Goal: Information Seeking & Learning: Find specific fact

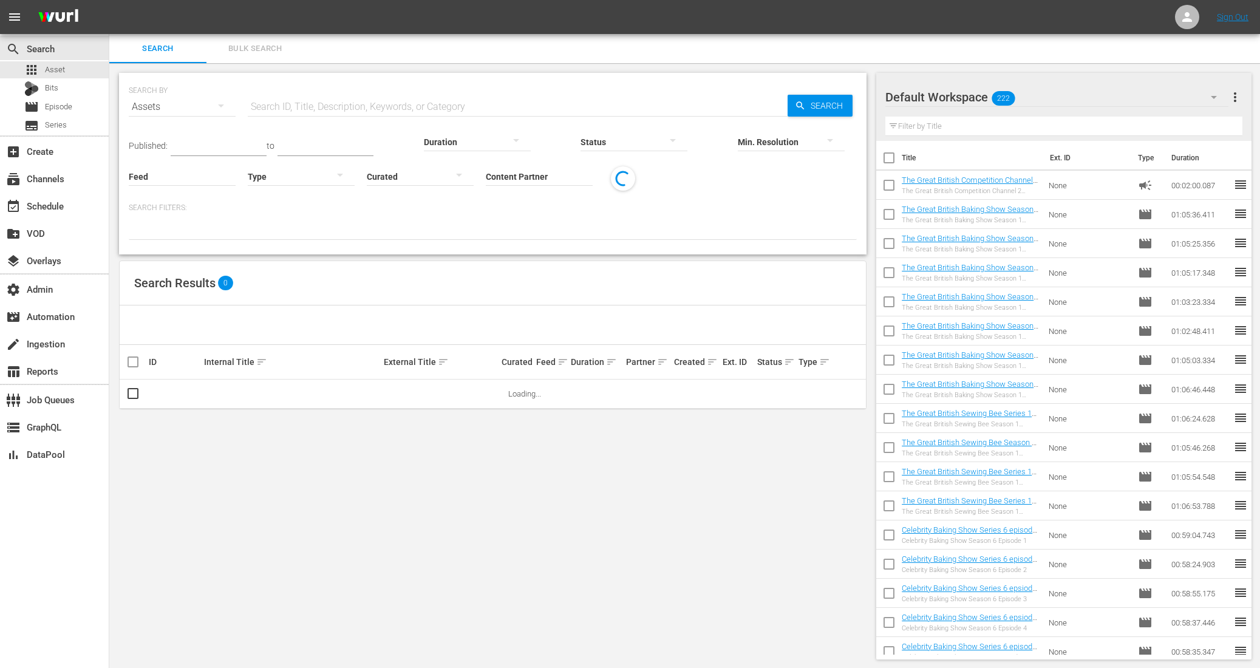
click at [486, 175] on input "Content Partner" at bounding box center [539, 177] width 107 height 44
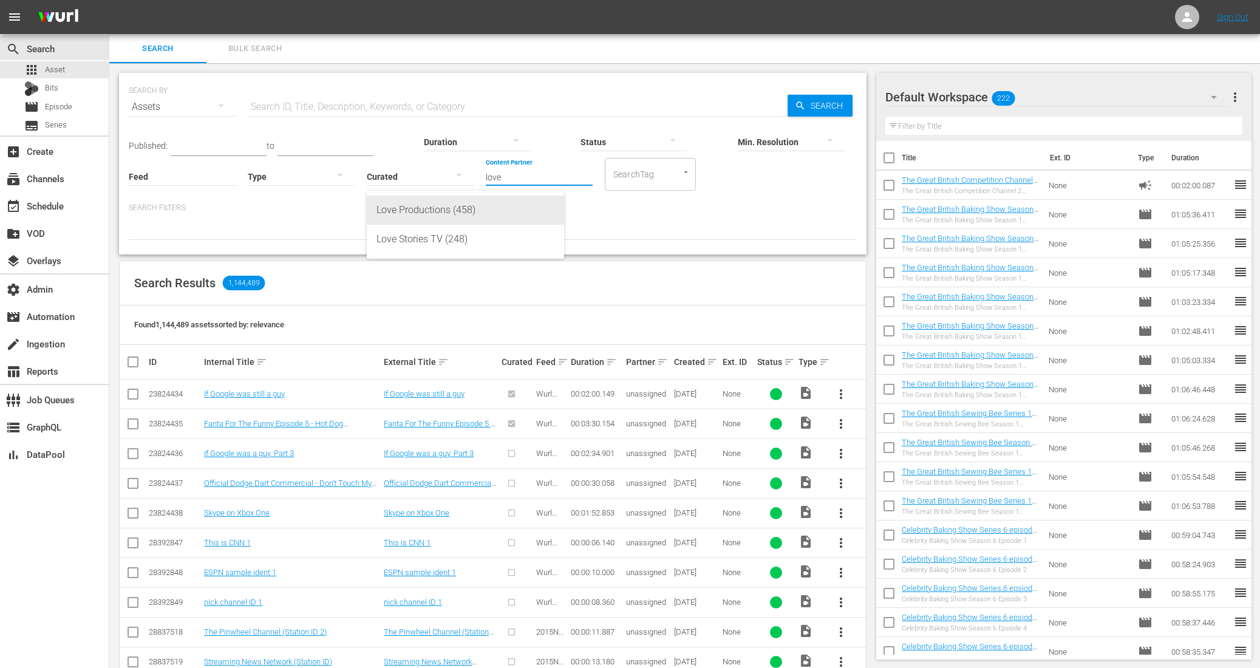
click at [426, 219] on div "Love Productions (458)" at bounding box center [466, 210] width 178 height 29
type input "Love Productions (458)"
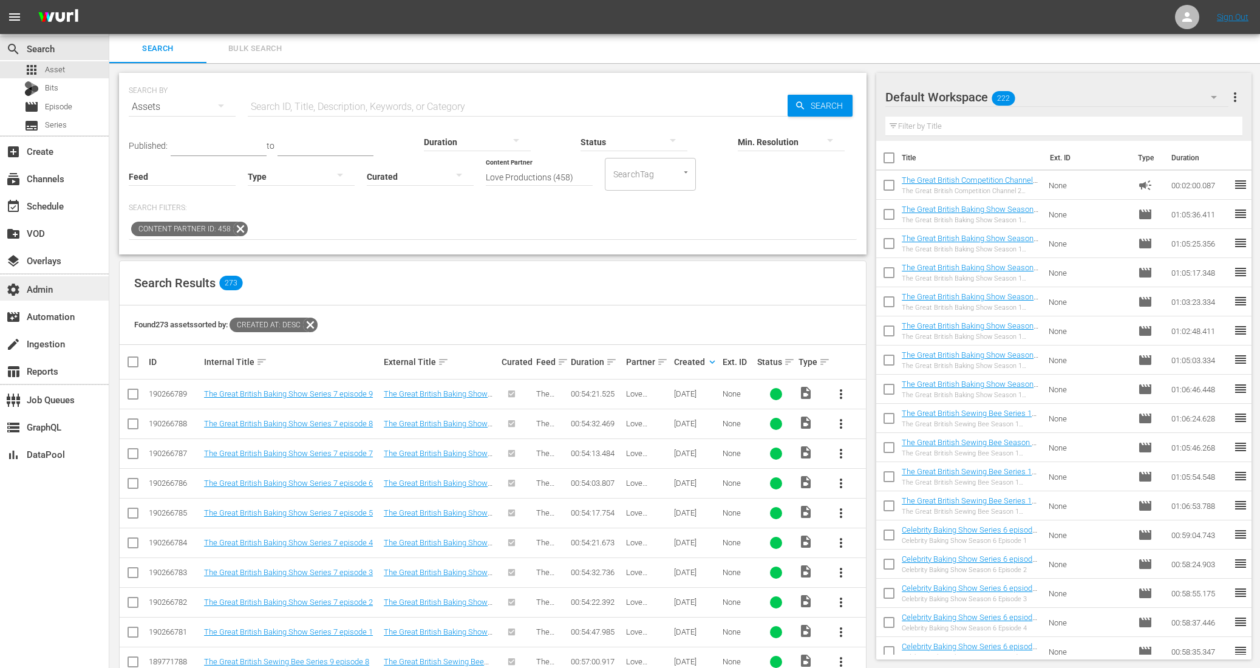
click at [56, 288] on div "settings Admin" at bounding box center [34, 287] width 68 height 11
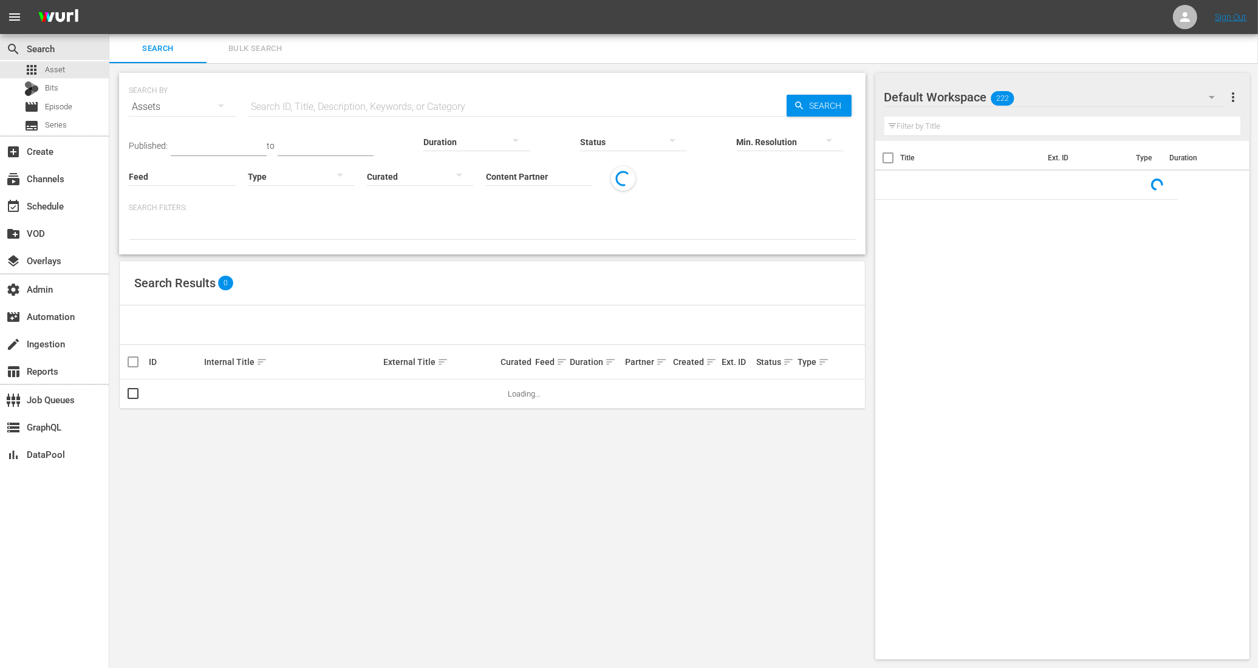
click at [247, 48] on span "Bulk Search" at bounding box center [255, 49] width 83 height 14
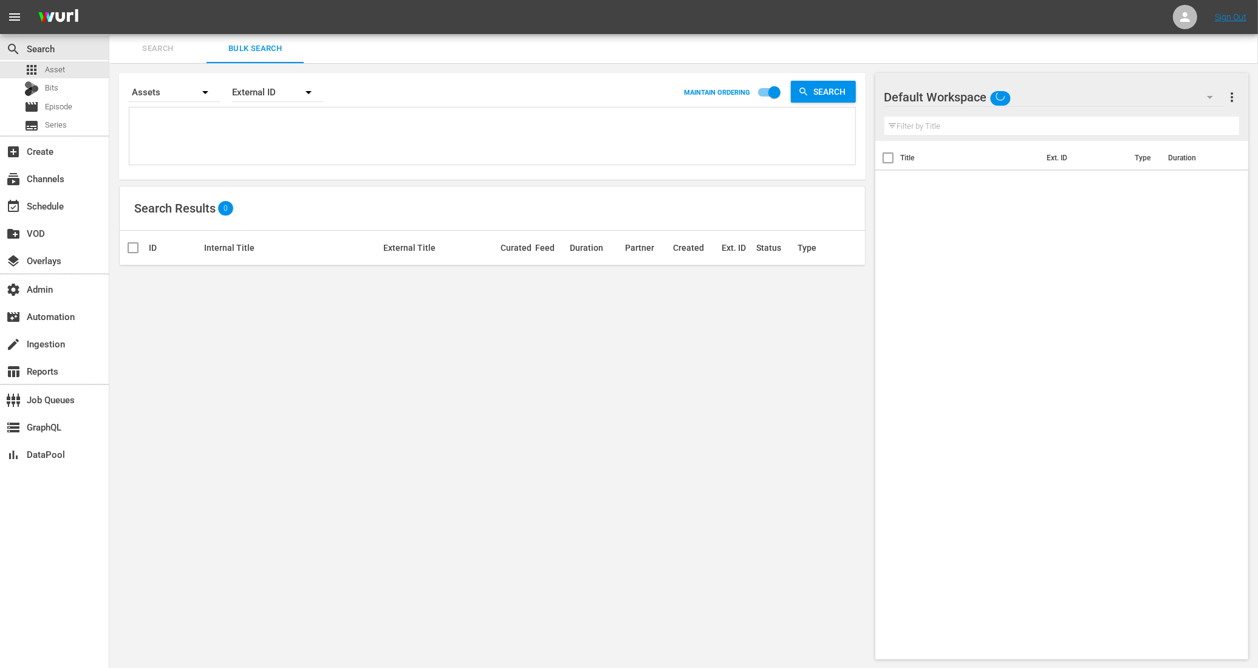
click at [219, 140] on textarea at bounding box center [493, 138] width 723 height 55
paste textarea "82002152"
type textarea "82002152"
click at [266, 97] on div "External ID" at bounding box center [277, 92] width 91 height 34
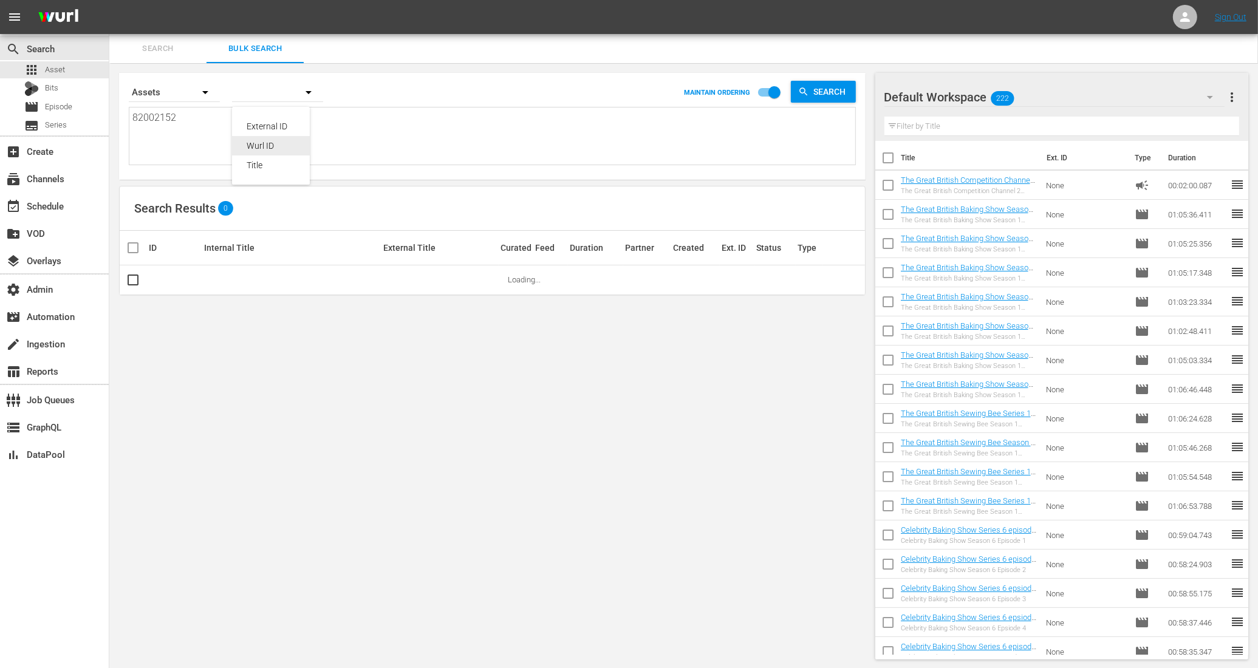
click at [264, 150] on div "Wurl ID" at bounding box center [271, 145] width 49 height 19
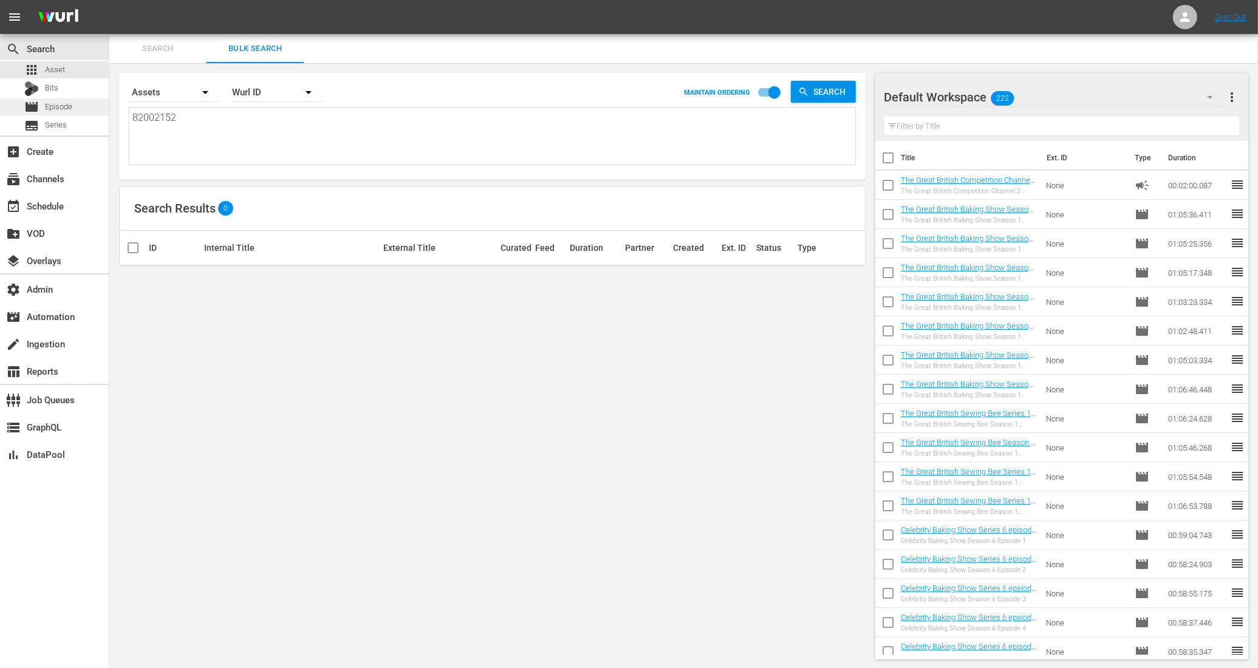
click at [83, 105] on div "movie Episode" at bounding box center [54, 106] width 109 height 17
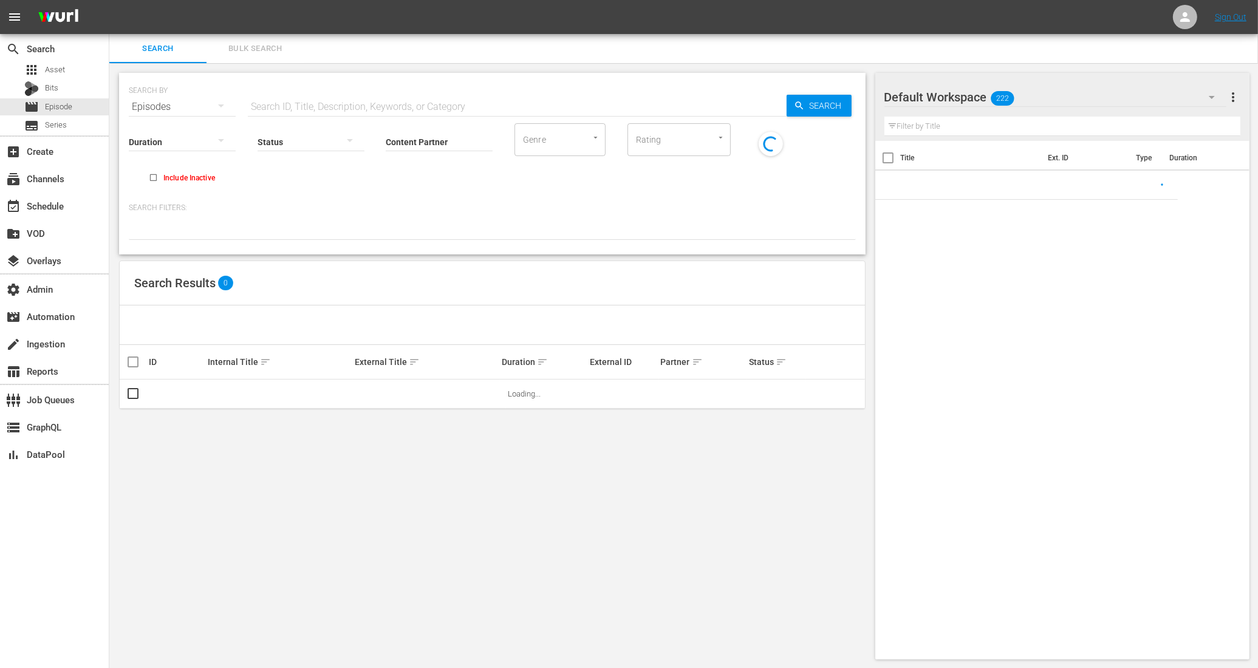
click at [268, 42] on span "Bulk Search" at bounding box center [255, 49] width 83 height 14
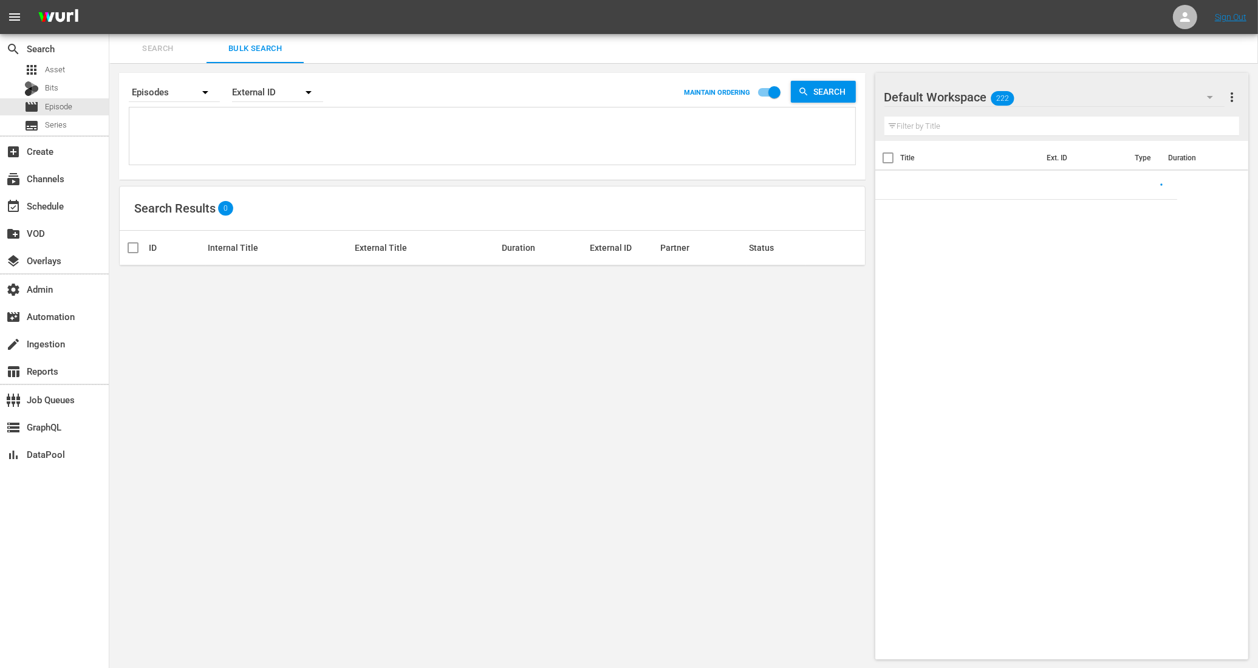
click at [262, 91] on div "External ID" at bounding box center [277, 92] width 91 height 34
click at [267, 151] on div "Wurl ID" at bounding box center [271, 145] width 49 height 19
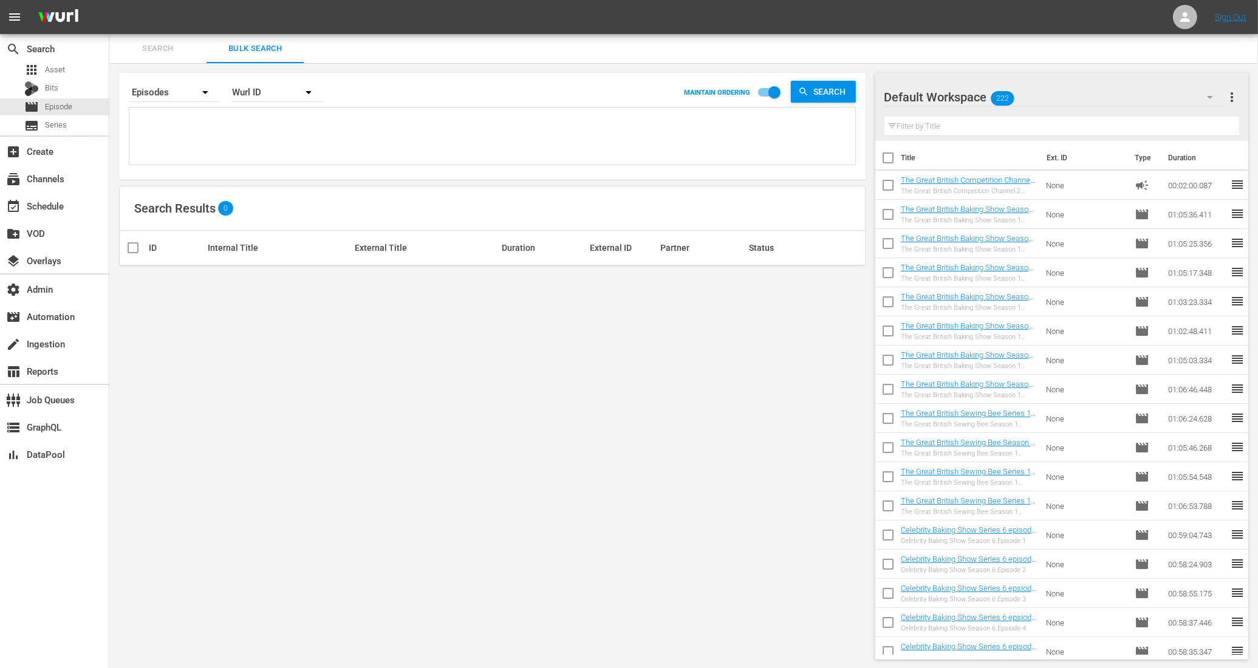
click at [198, 137] on textarea at bounding box center [493, 138] width 723 height 55
click at [200, 140] on textarea at bounding box center [493, 138] width 723 height 55
paste textarea "82002152"
type textarea "82002152"
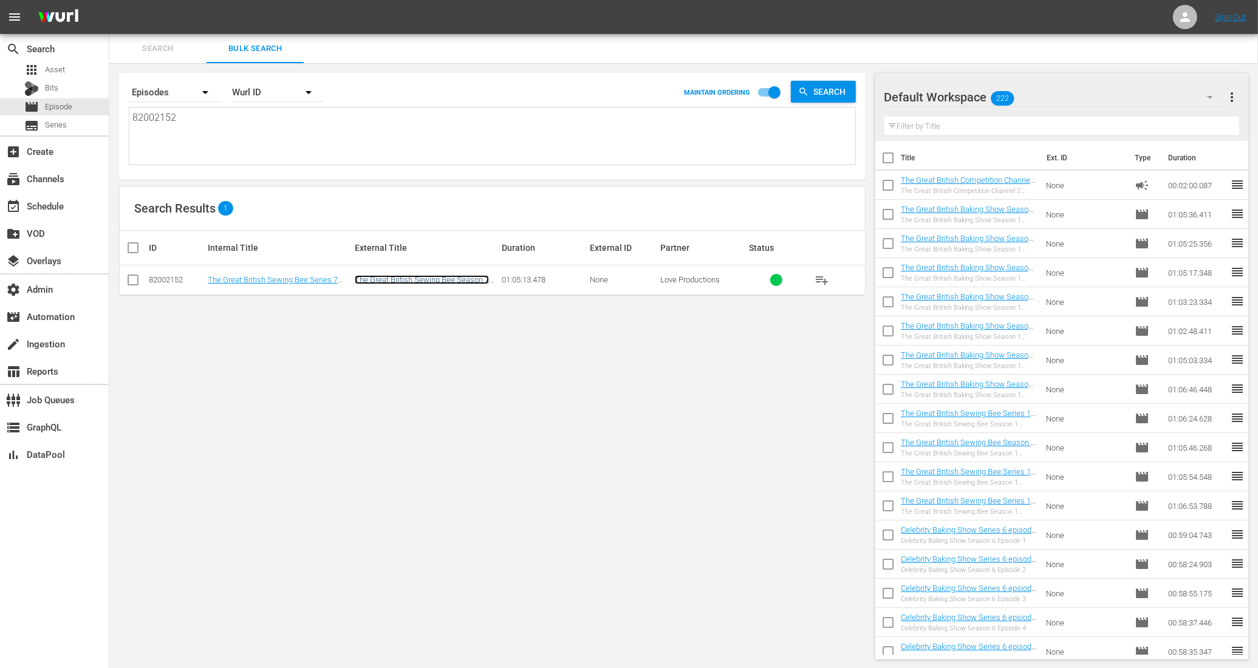
click at [442, 279] on link "The Great British Sewing Bee Season 7 Episode 7" at bounding box center [422, 284] width 134 height 18
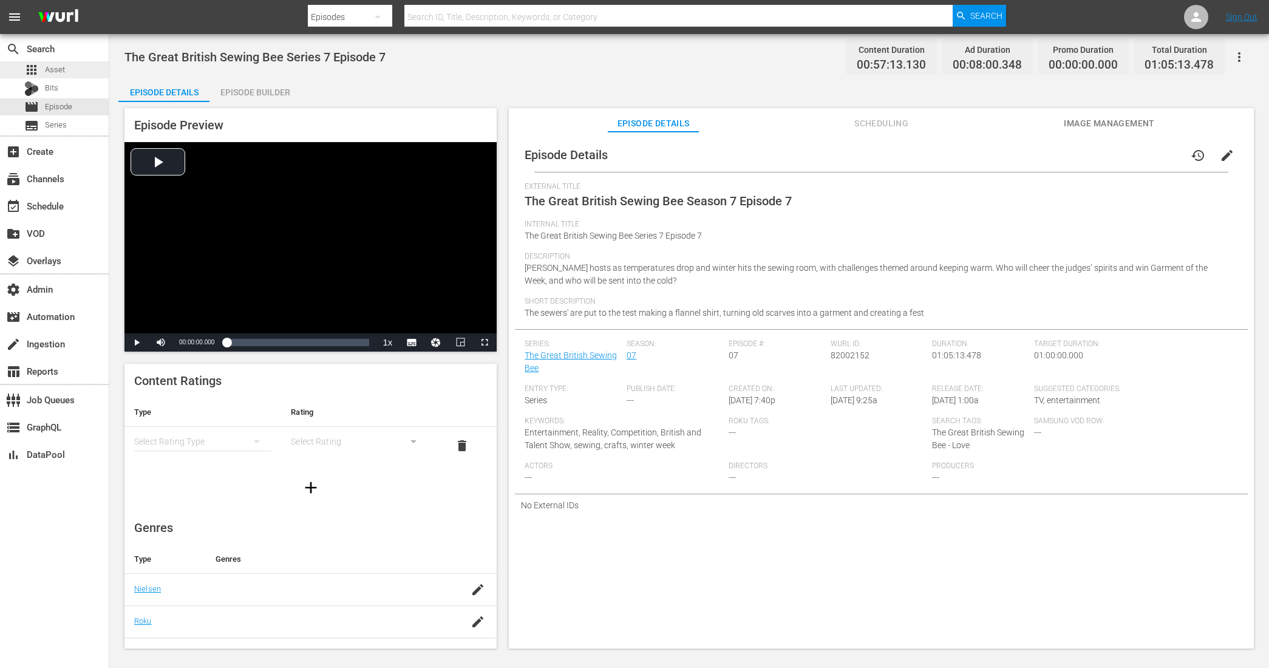
click at [65, 72] on div "apps Asset" at bounding box center [54, 69] width 109 height 17
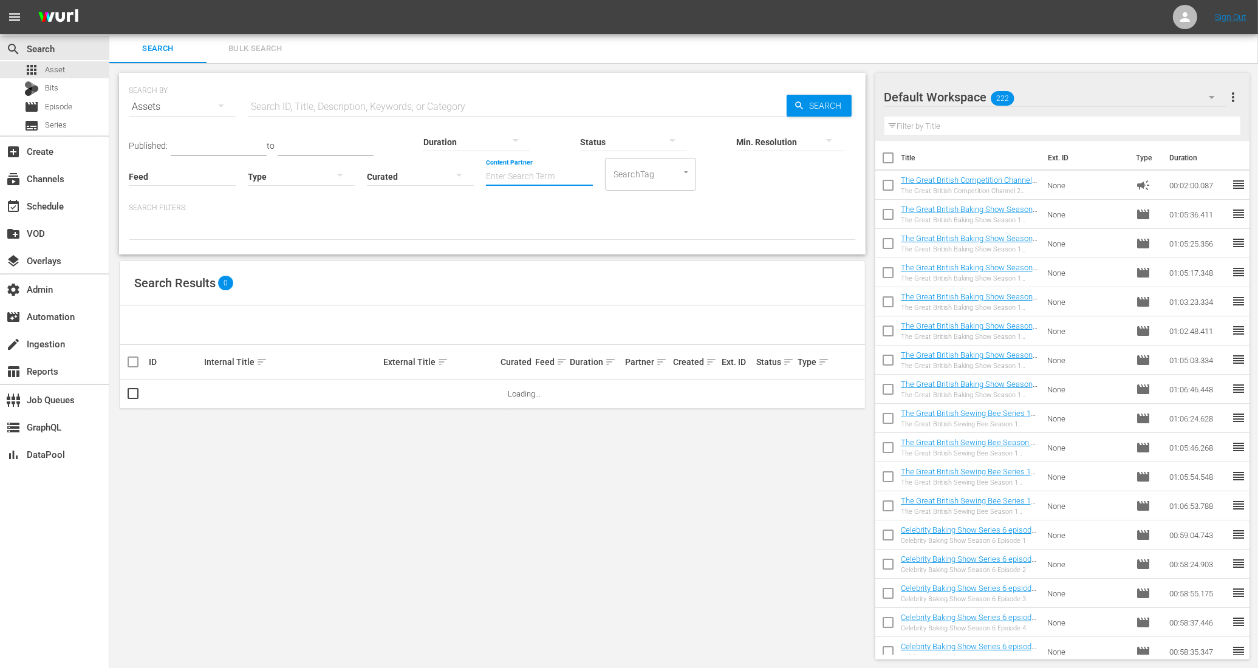
click at [486, 182] on input "Content Partner" at bounding box center [539, 177] width 107 height 44
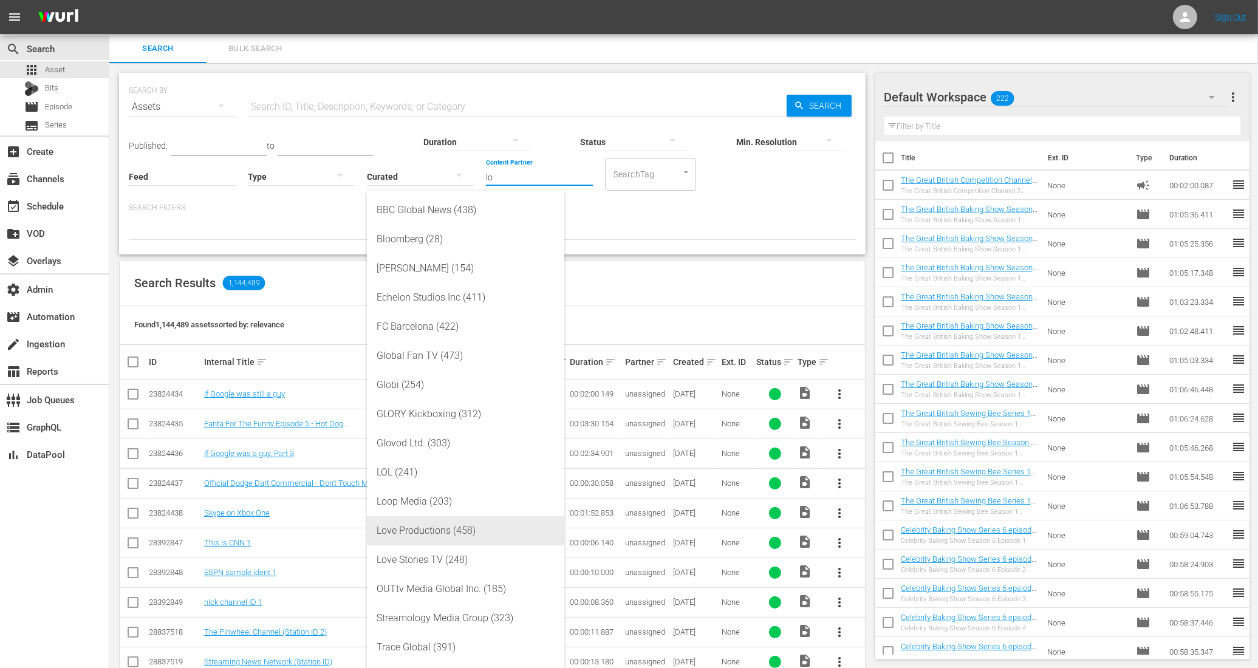
click at [429, 531] on div "Love Productions (458)" at bounding box center [466, 530] width 178 height 29
type input "Love Productions (458)"
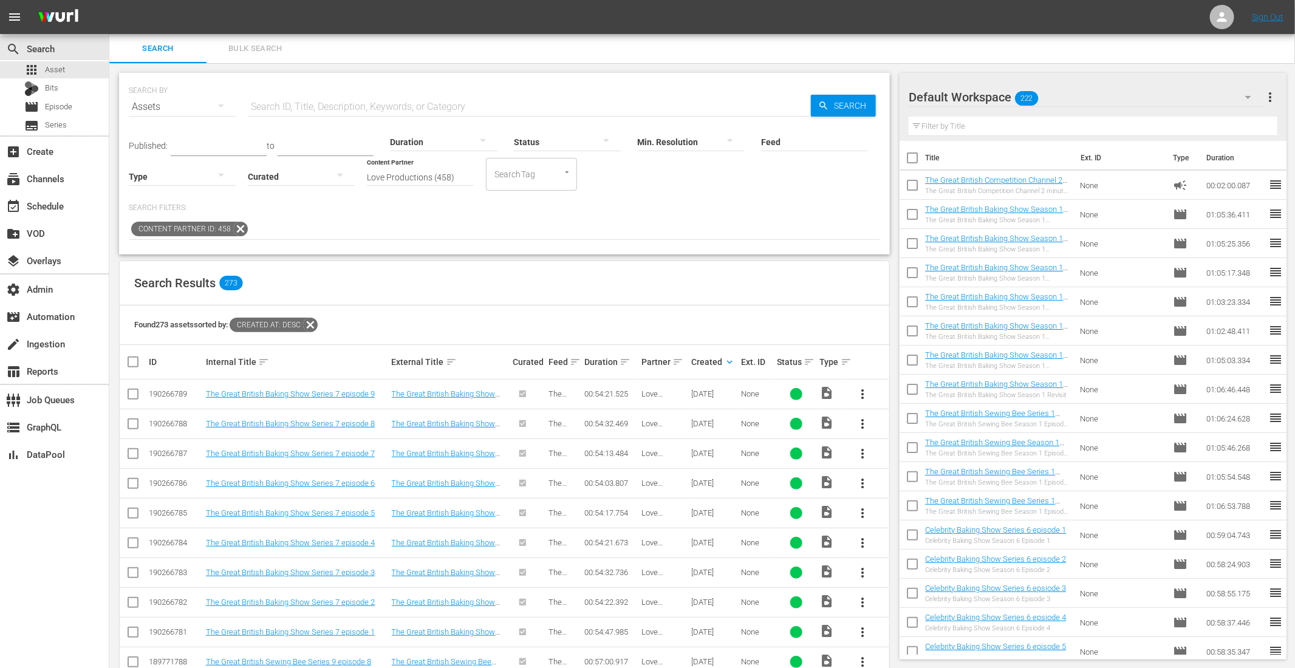
click at [313, 323] on icon at bounding box center [310, 325] width 15 height 15
click at [41, 290] on div "settings Admin" at bounding box center [34, 287] width 68 height 11
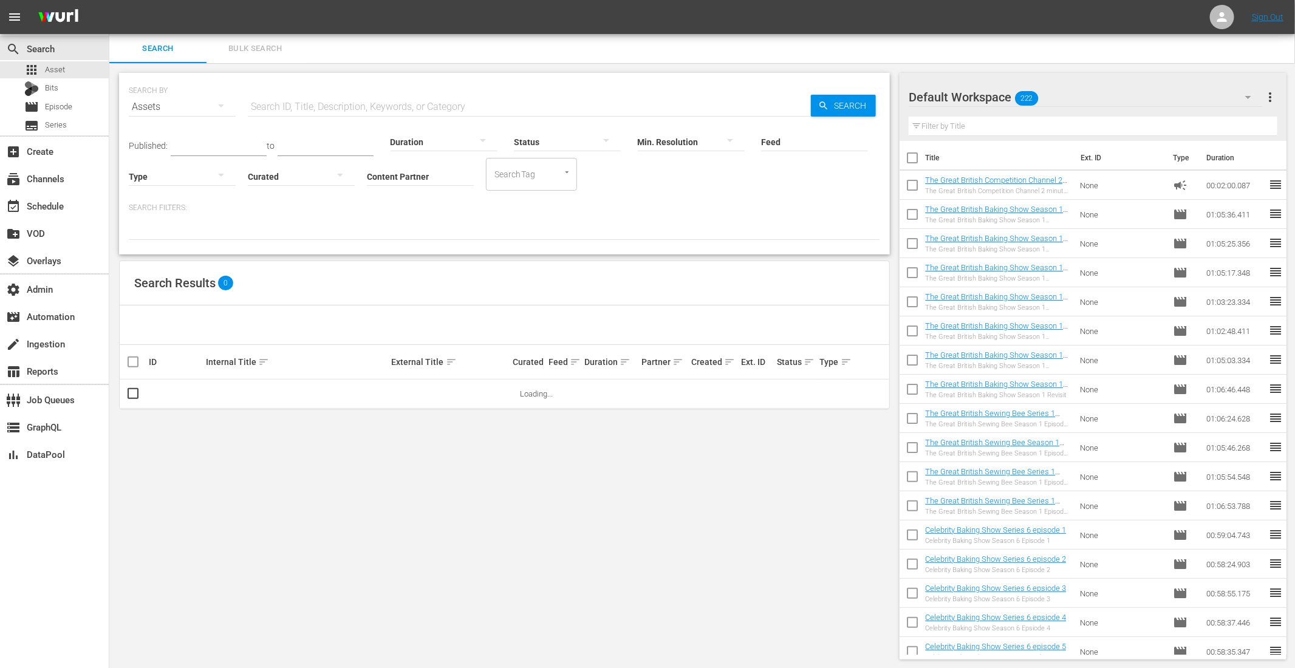
click at [398, 173] on input "Content Partner" at bounding box center [420, 177] width 107 height 44
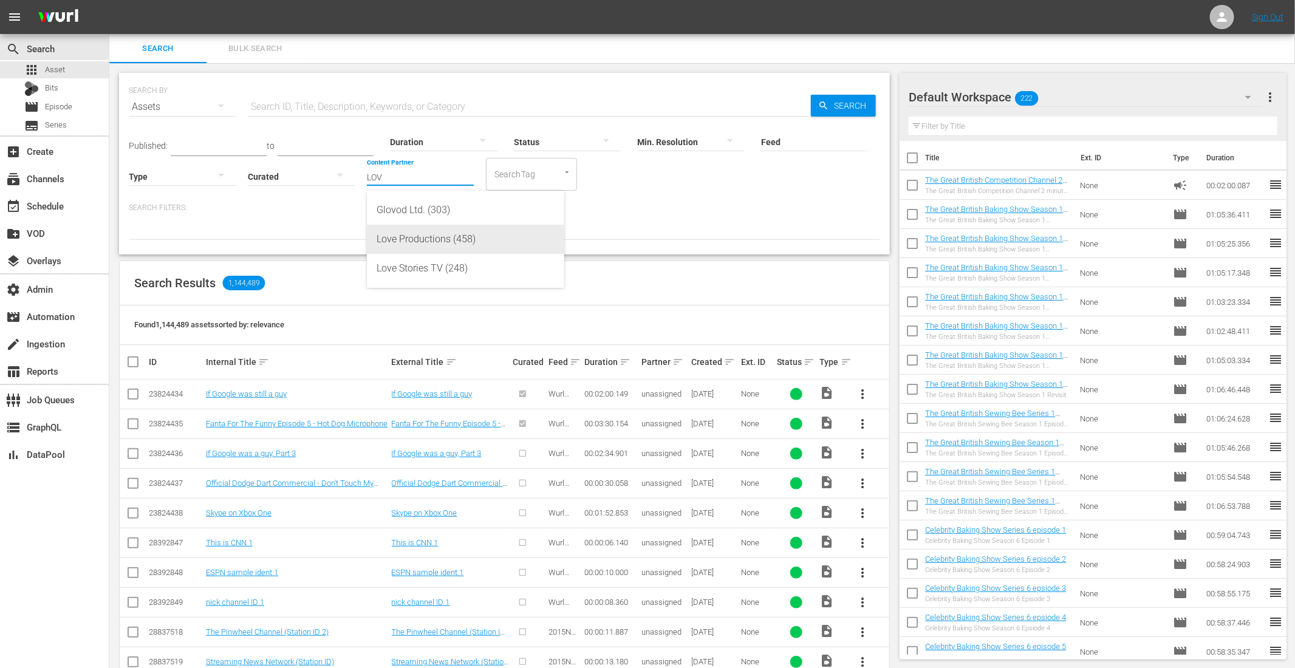
click at [406, 235] on div "Love Productions (458)" at bounding box center [466, 239] width 178 height 29
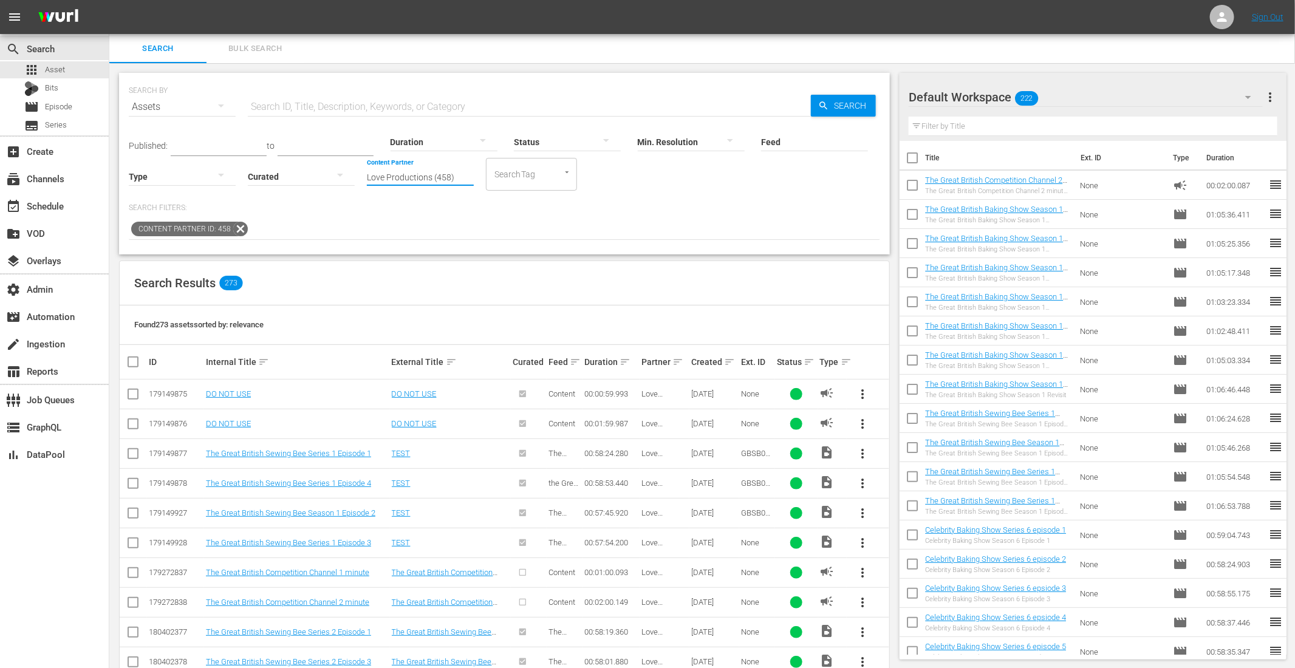
drag, startPoint x: 465, startPoint y: 178, endPoint x: 348, endPoint y: 173, distance: 117.3
click at [348, 173] on div "Published: to Duration Status Min. Resolution Feed Feed Title Type Curated Cont…" at bounding box center [504, 155] width 751 height 69
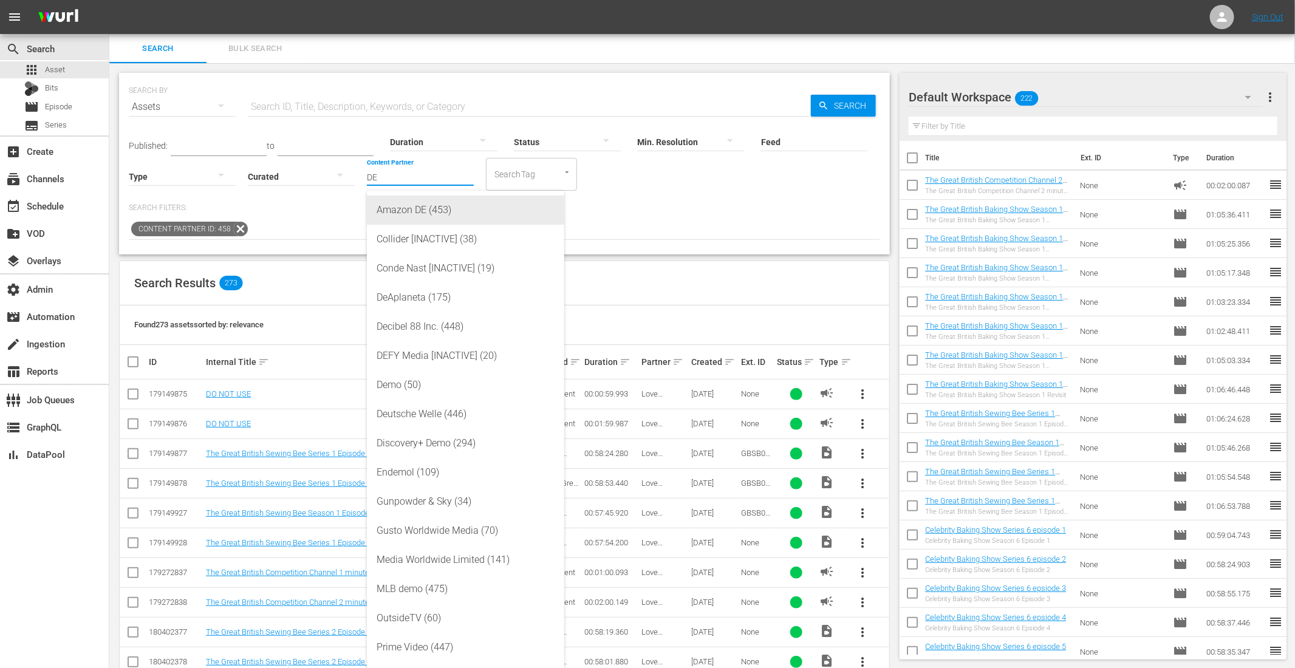
click at [403, 204] on div "Amazon DE (453)" at bounding box center [466, 210] width 178 height 29
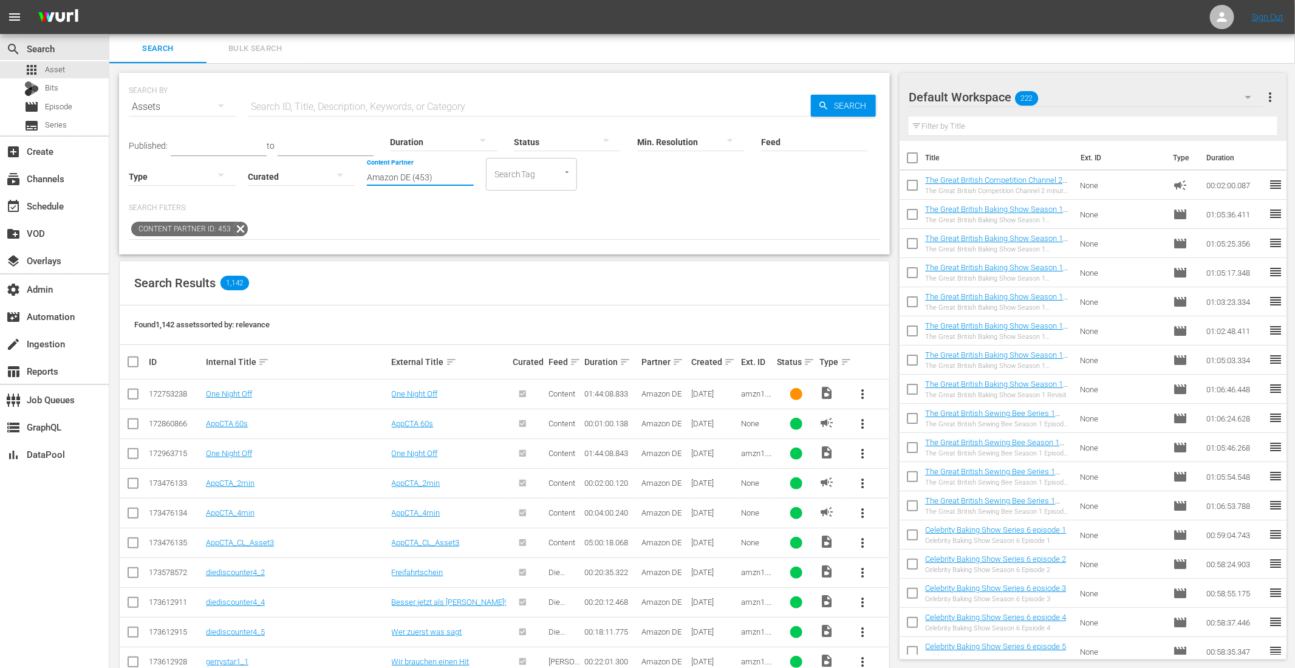
drag, startPoint x: 439, startPoint y: 177, endPoint x: 341, endPoint y: 172, distance: 97.9
click at [341, 172] on div "Published: to Duration Status Min. Resolution Feed Feed Title Type Curated Cont…" at bounding box center [504, 155] width 751 height 69
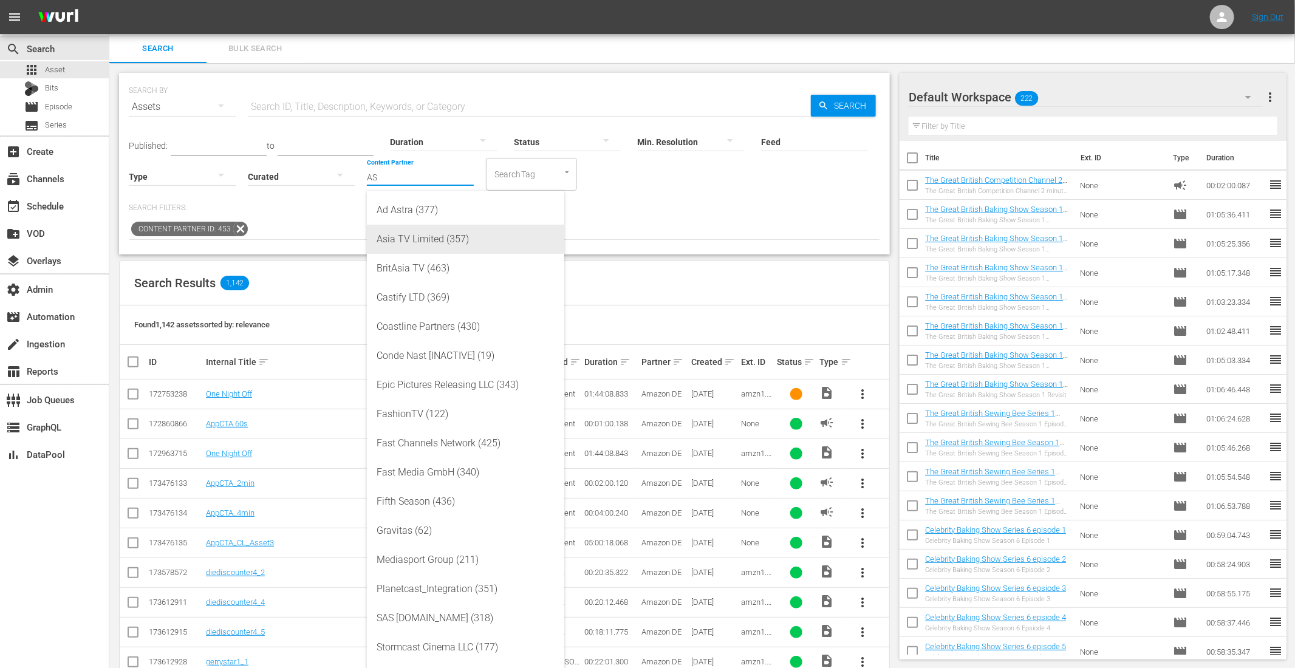
click at [416, 239] on div "Asia TV Limited (357)" at bounding box center [466, 239] width 178 height 29
type input "Asia TV Limited (357)"
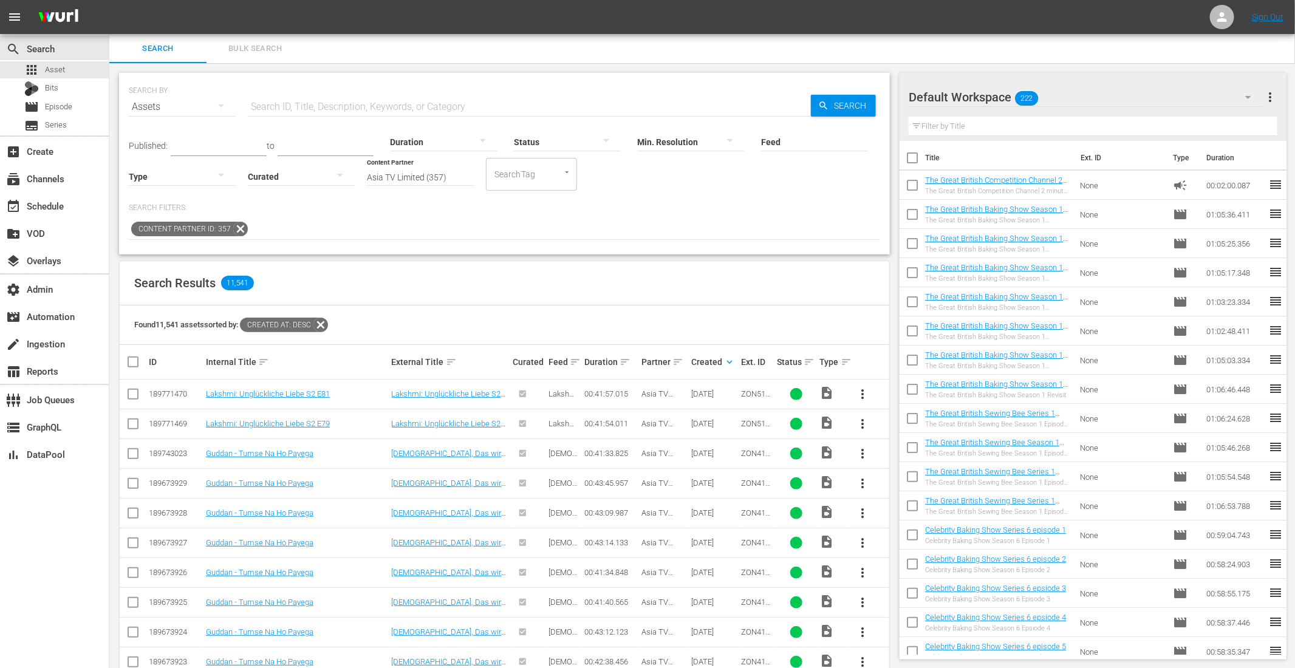
click at [238, 230] on icon at bounding box center [240, 229] width 15 height 15
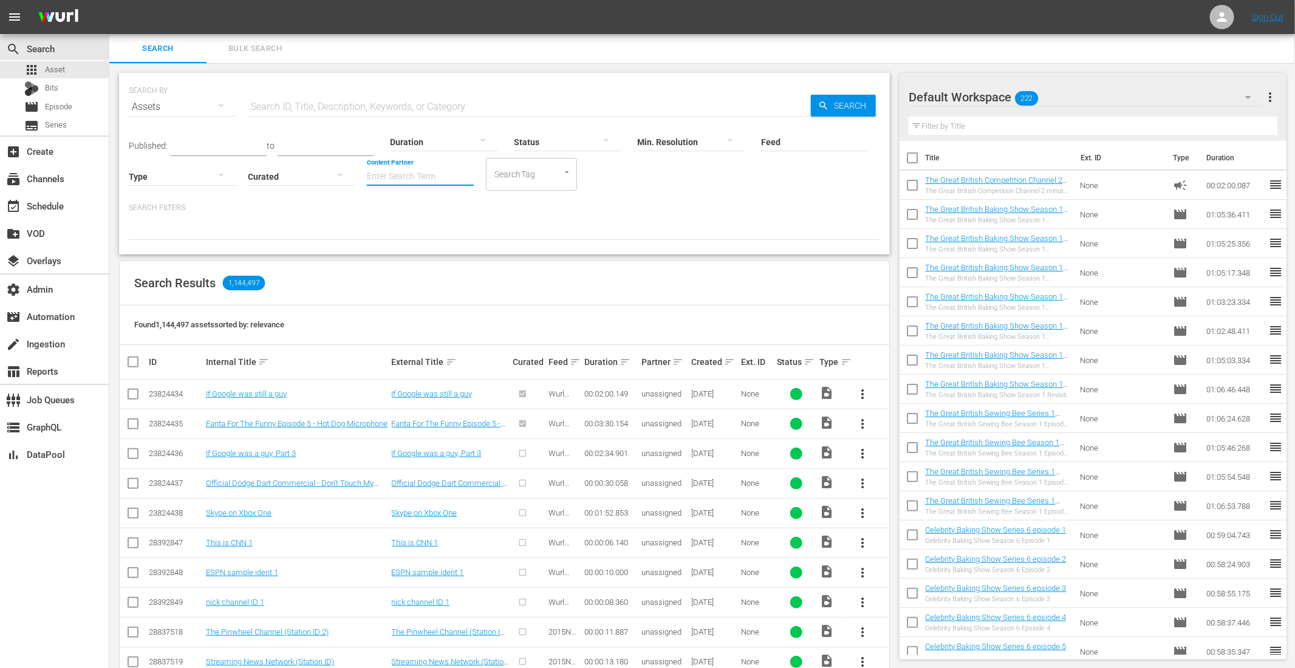
click at [397, 174] on input "Content Partner" at bounding box center [420, 177] width 107 height 44
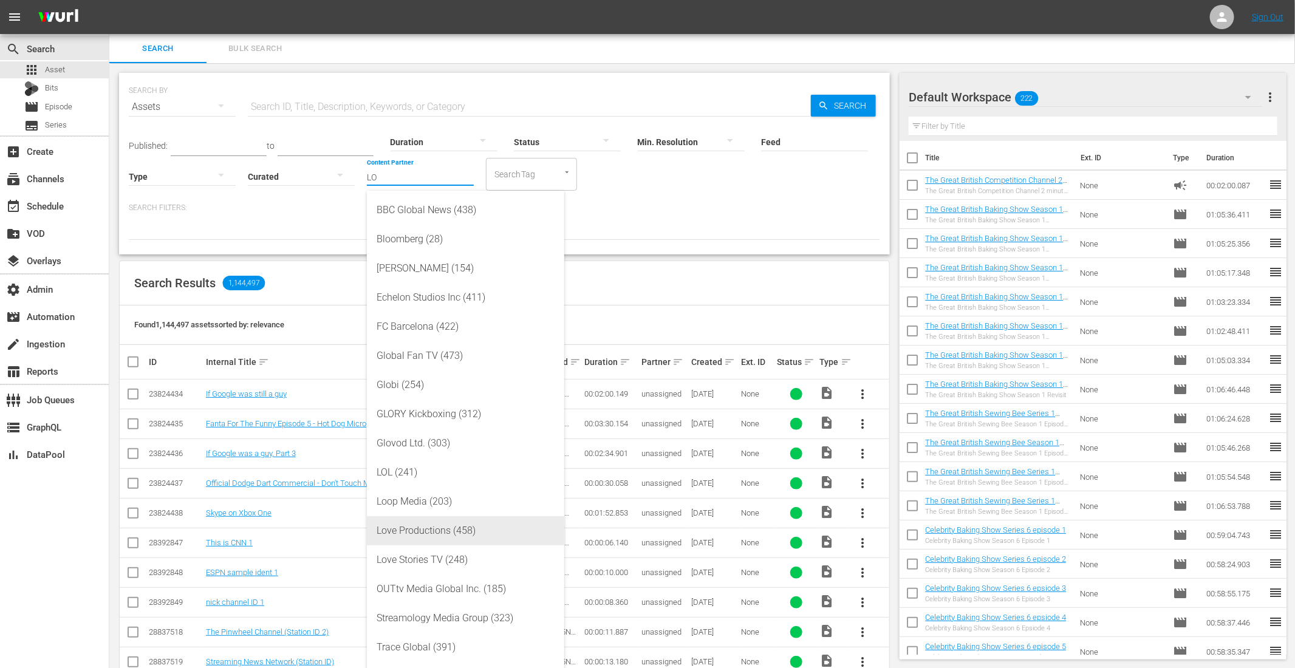
click at [419, 534] on div "Love Productions (458)" at bounding box center [466, 530] width 178 height 29
type input "Love Productions (458)"
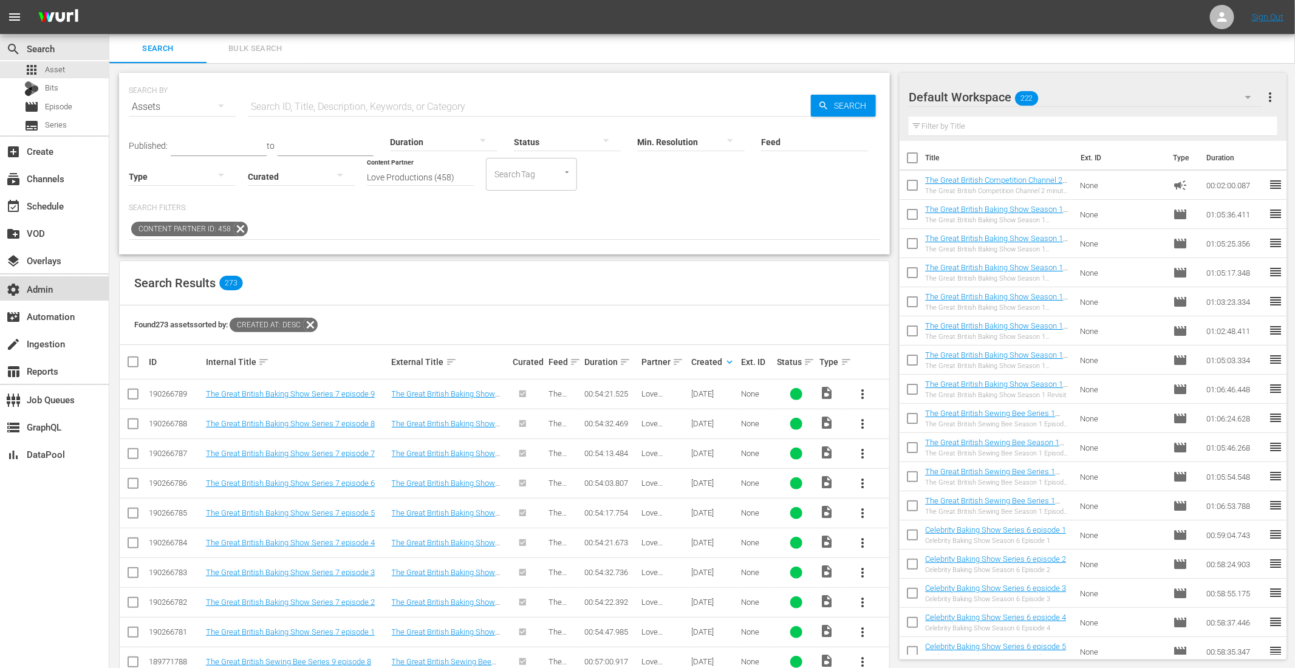
click at [77, 293] on div "settings Admin" at bounding box center [54, 288] width 109 height 24
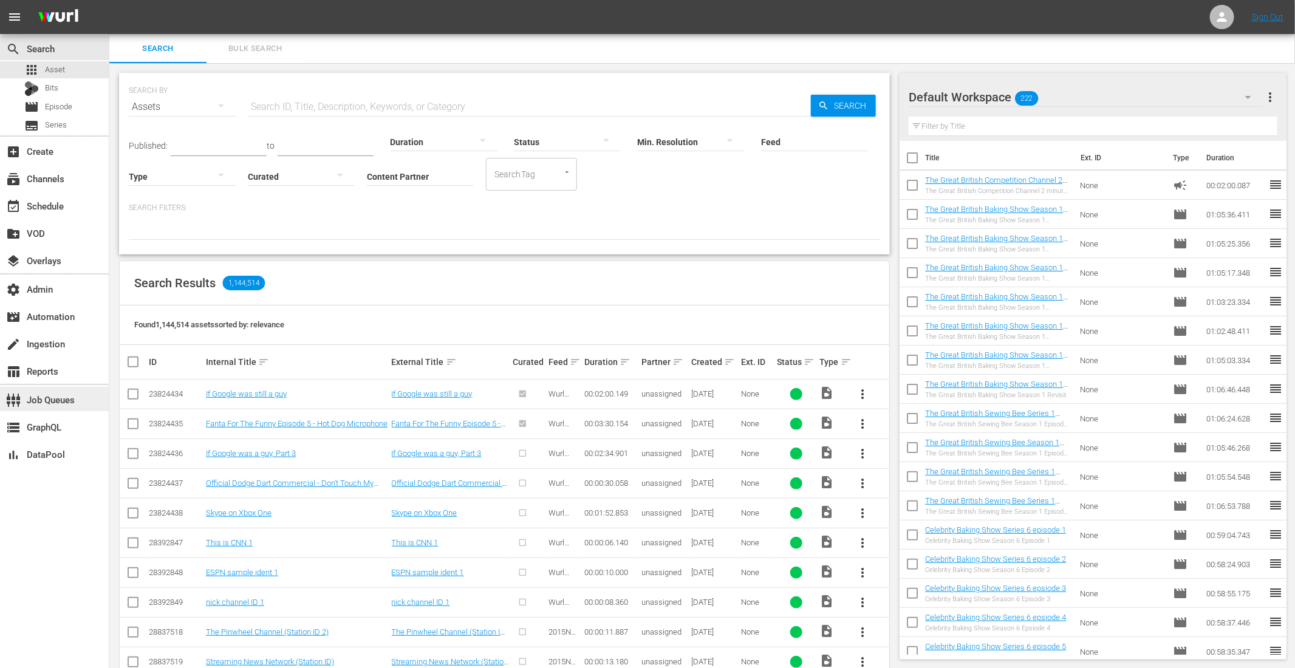
click at [59, 395] on div "settings_input_component Job Queues" at bounding box center [34, 397] width 68 height 11
click at [63, 341] on div "create Ingestion" at bounding box center [34, 341] width 68 height 11
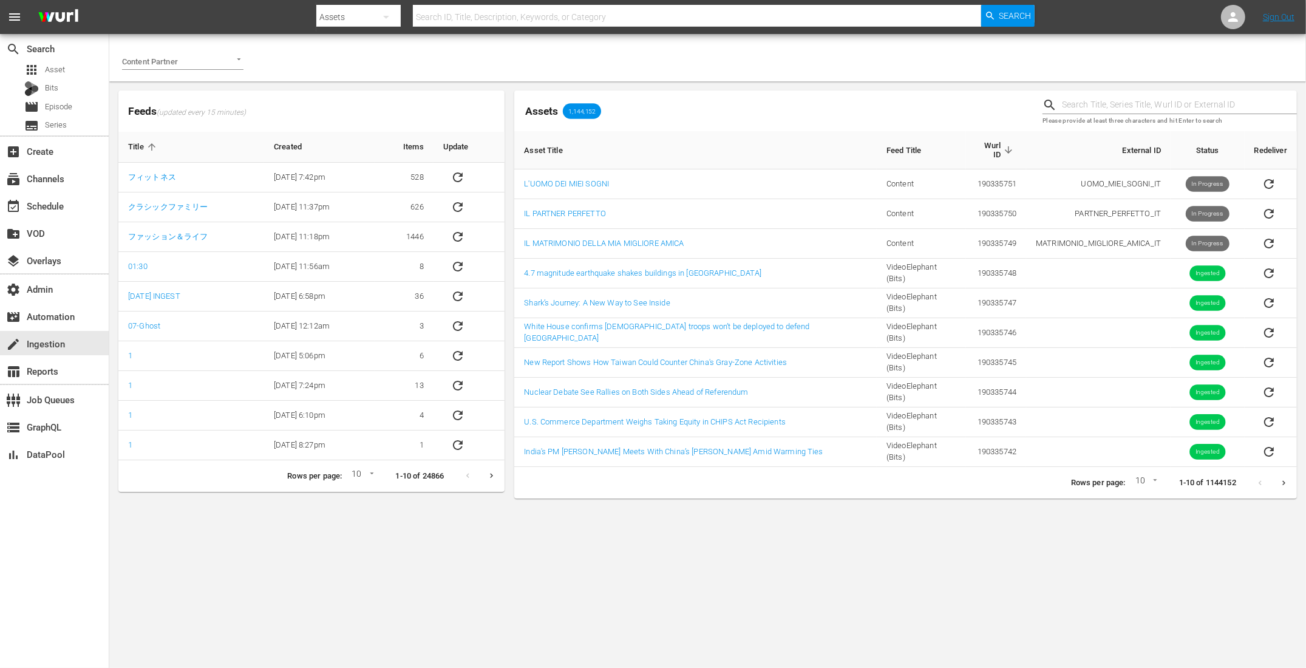
click at [1068, 108] on input "text" at bounding box center [1179, 105] width 235 height 18
type input "sewing bee"
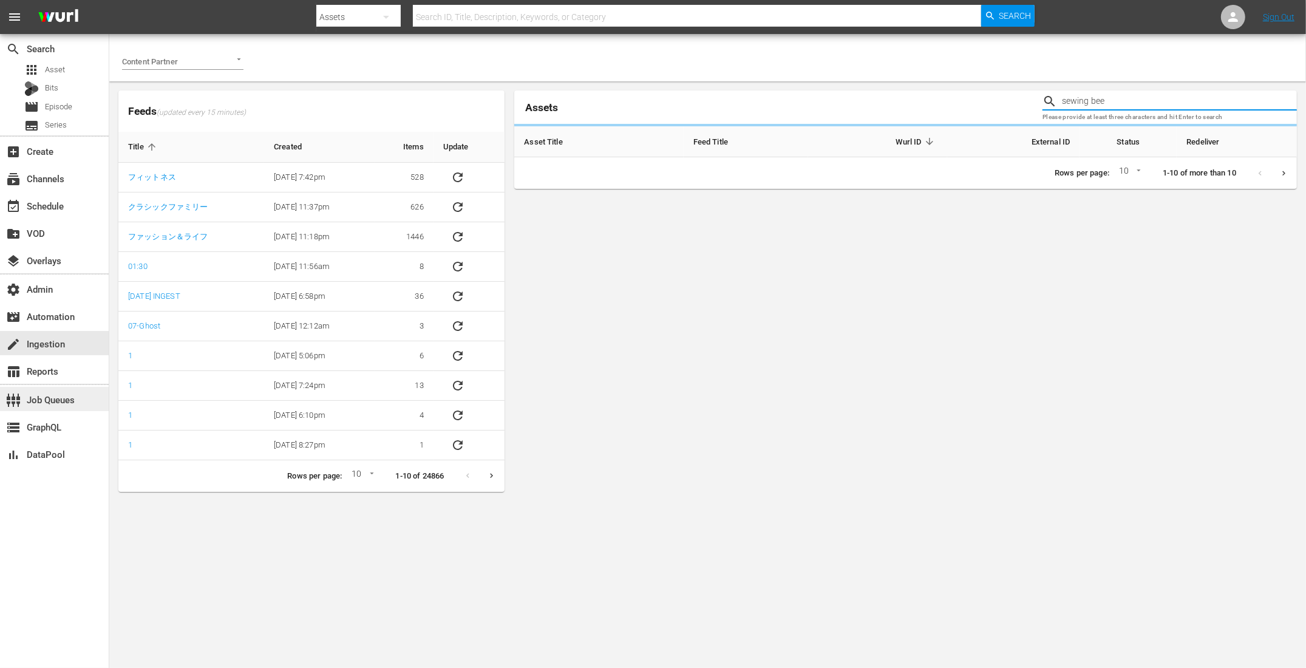
click at [68, 397] on div "settings_input_component Job Queues" at bounding box center [34, 397] width 68 height 11
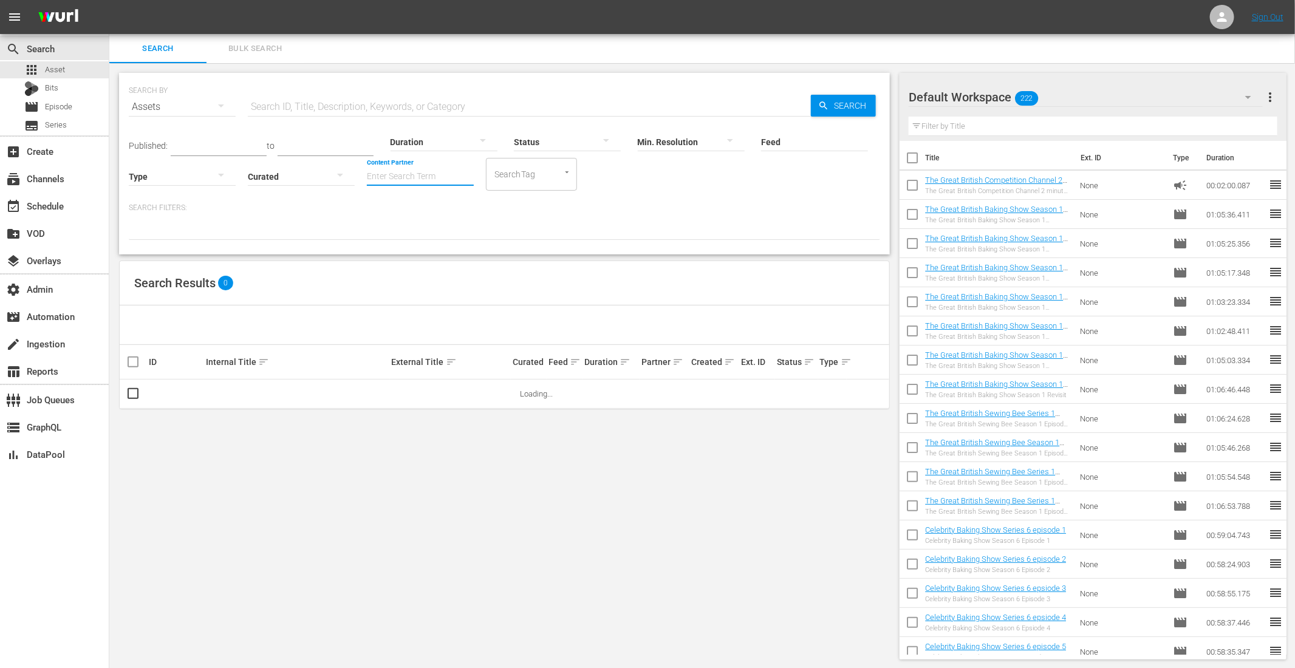
click at [403, 182] on input "Content Partner" at bounding box center [420, 177] width 107 height 44
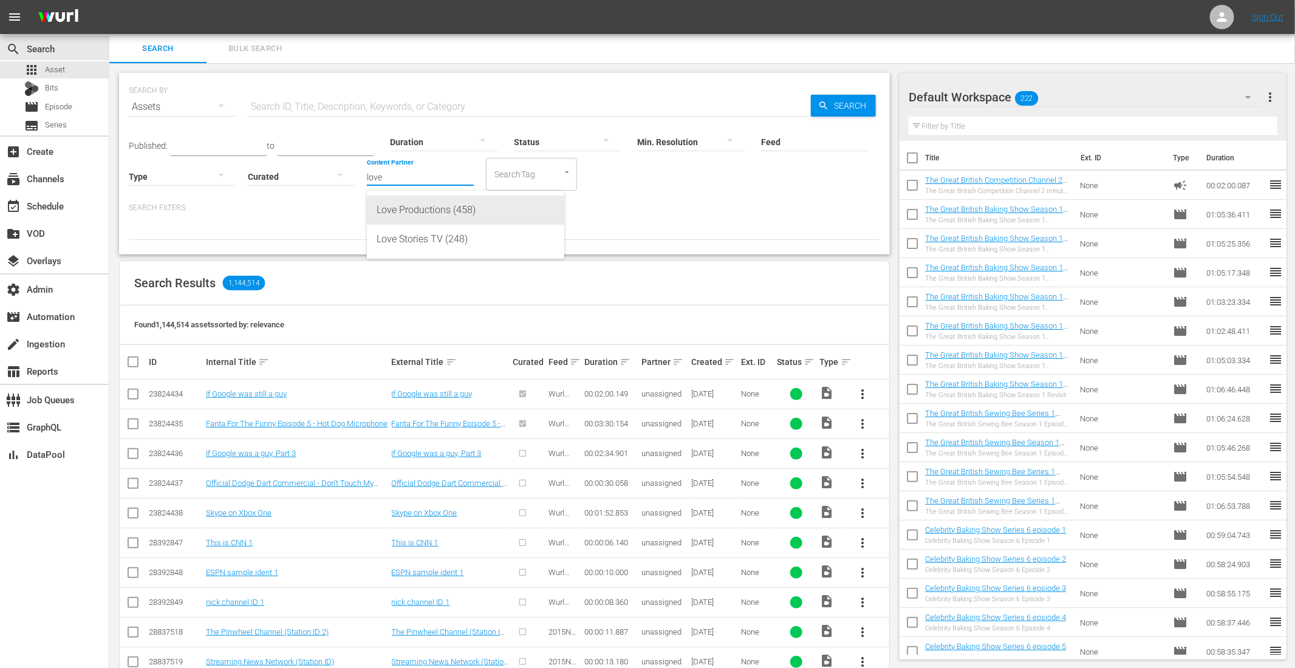
click at [412, 205] on div "Love Productions (458)" at bounding box center [466, 210] width 178 height 29
type input "Love Productions (458)"
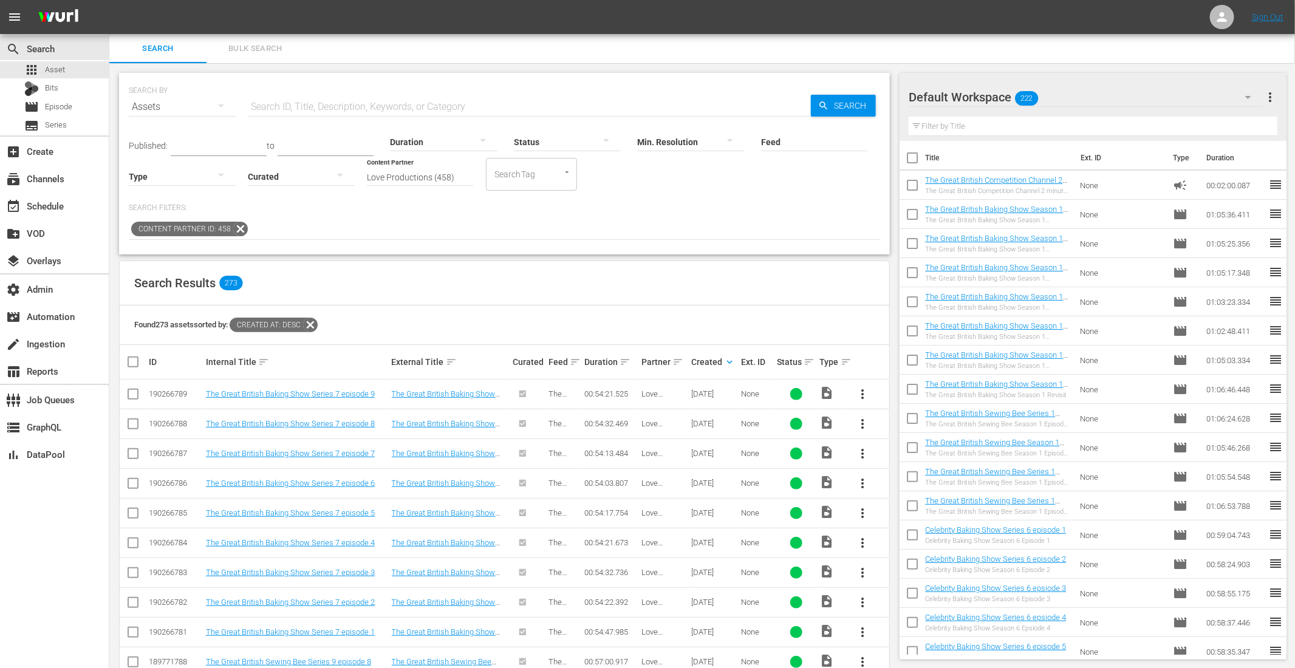
scroll to position [10, 0]
